Goal: Task Accomplishment & Management: Manage account settings

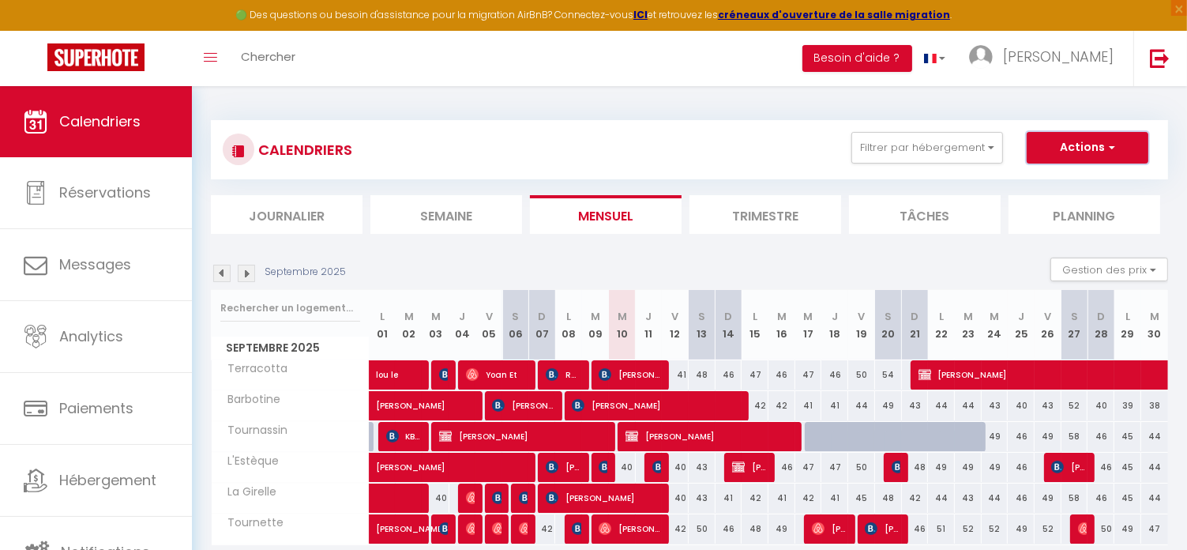
click at [1093, 139] on button "Actions" at bounding box center [1088, 148] width 122 height 32
click at [903, 59] on button "Besoin d'aide ?" at bounding box center [857, 58] width 110 height 27
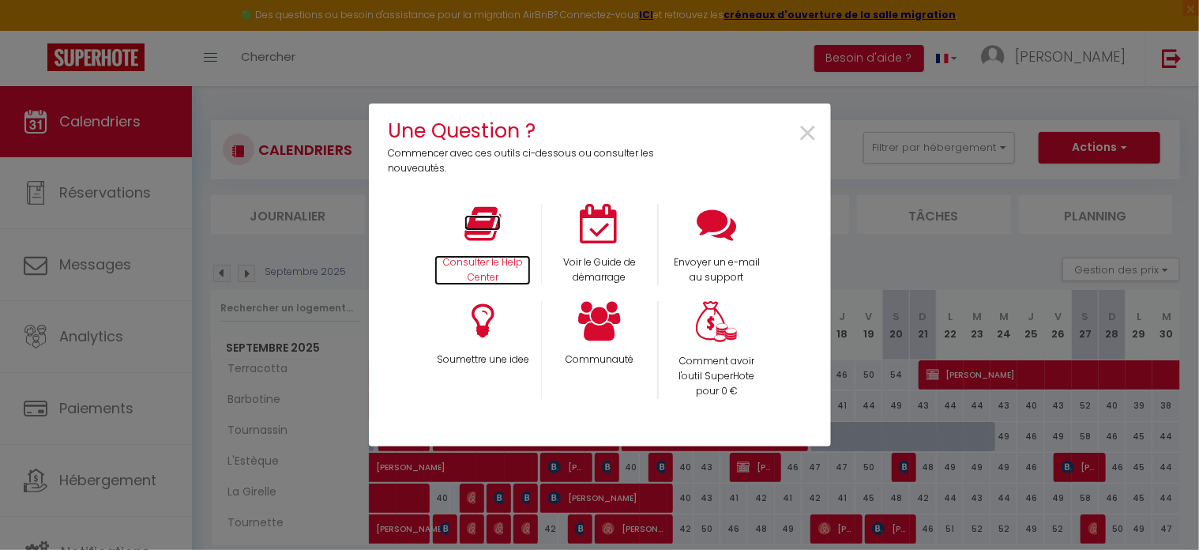
click at [494, 255] on p "Consulter le Help Center" at bounding box center [482, 270] width 96 height 30
click at [813, 129] on span "×" at bounding box center [808, 134] width 21 height 50
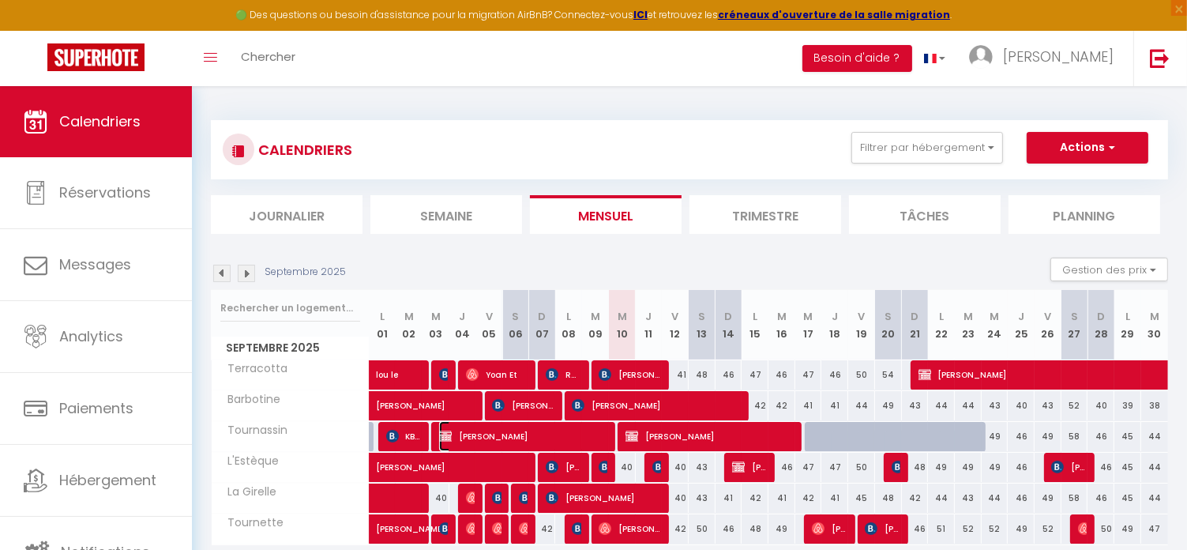
click at [594, 432] on span "[PERSON_NAME]" at bounding box center [524, 436] width 170 height 30
select select "OK"
select select "KO"
select select "0"
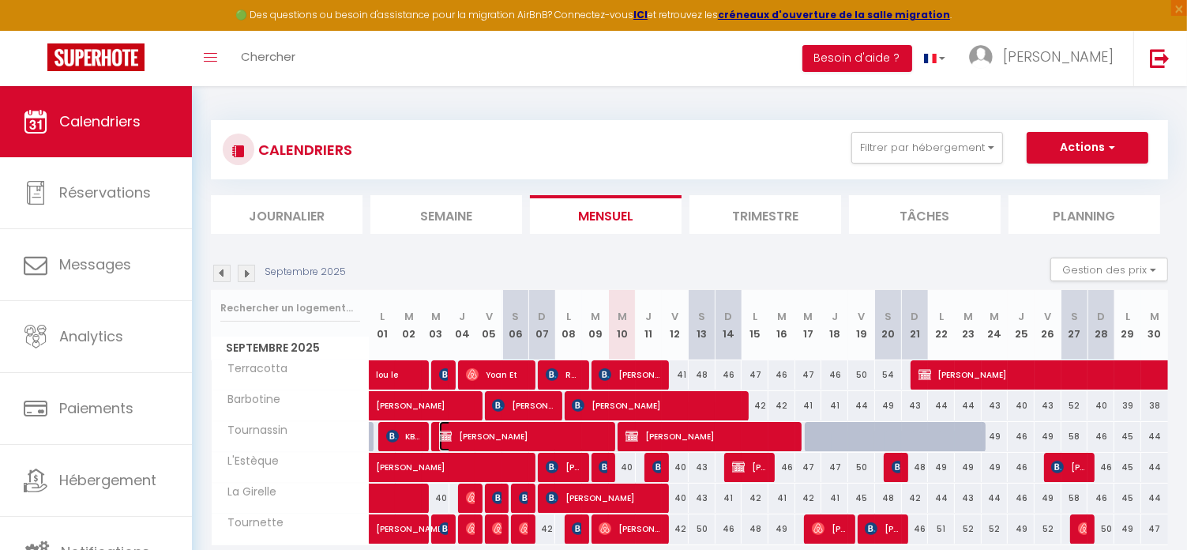
select select "1"
select select
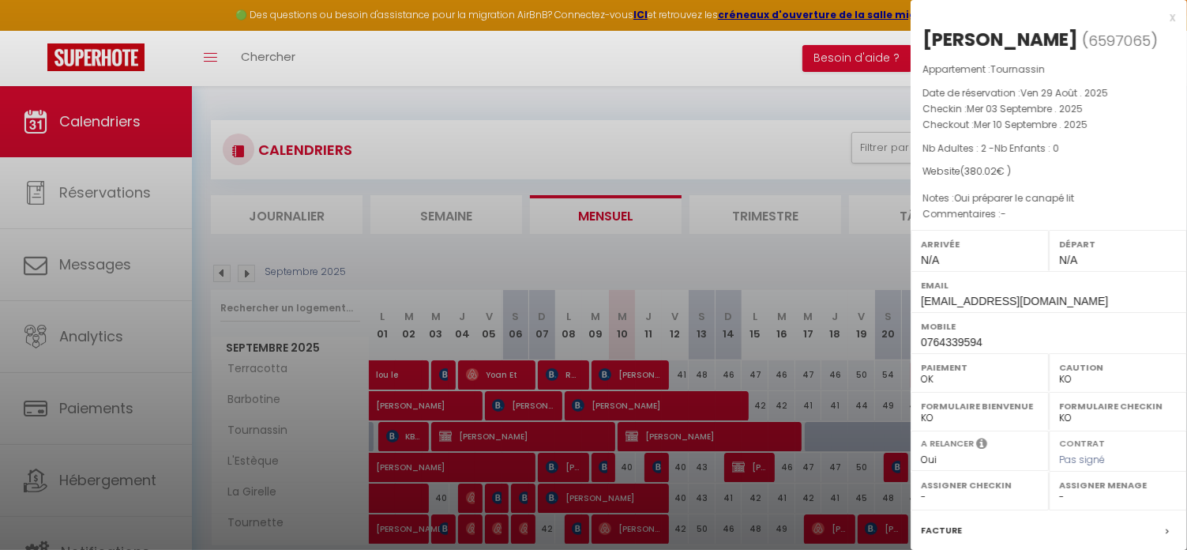
click at [644, 441] on div at bounding box center [593, 275] width 1187 height 550
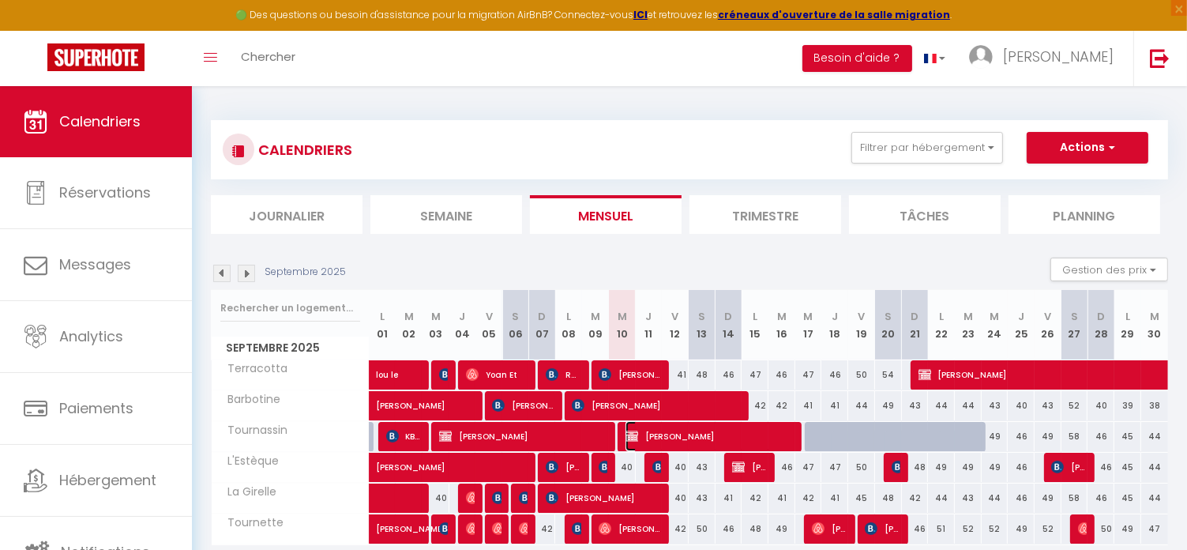
click at [644, 441] on span "[PERSON_NAME]" at bounding box center [710, 436] width 170 height 30
select select "52108"
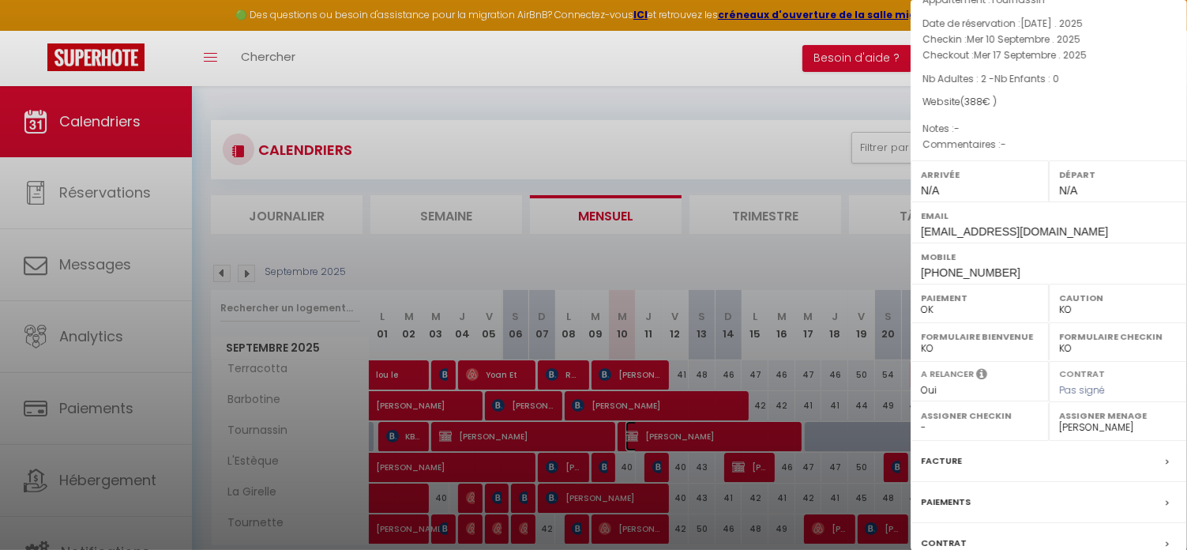
scroll to position [74, 0]
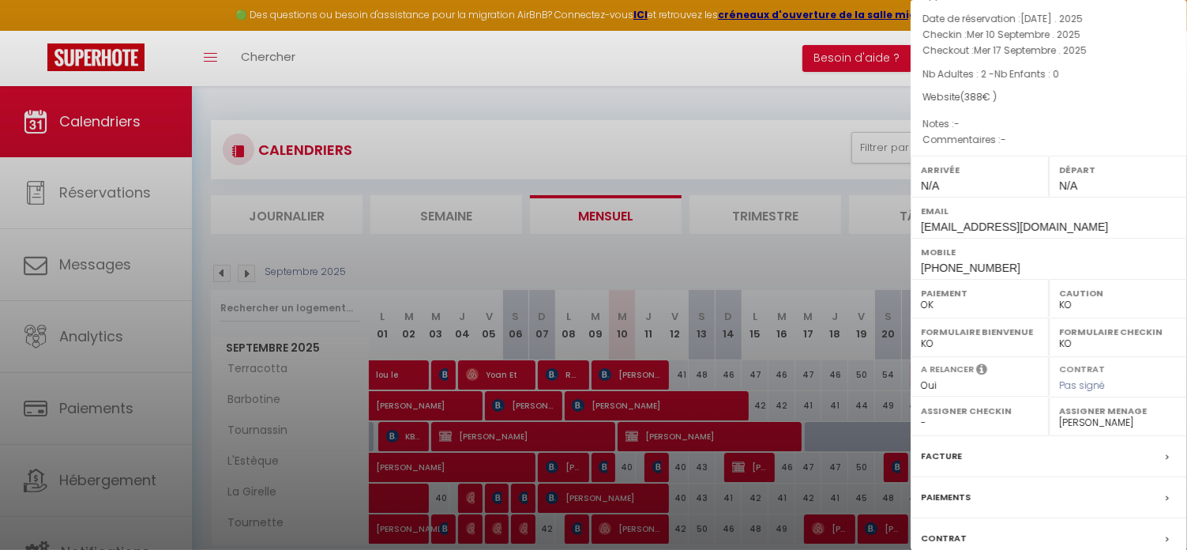
click at [746, 68] on div at bounding box center [593, 275] width 1187 height 550
